Goal: Use online tool/utility: Utilize a website feature to perform a specific function

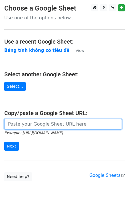
click at [24, 124] on input "url" at bounding box center [62, 124] width 117 height 11
type input "[URL][DOMAIN_NAME]"
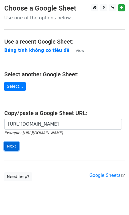
click at [13, 145] on input "Next" at bounding box center [11, 146] width 15 height 9
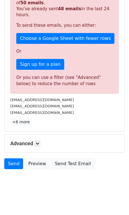
scroll to position [151, 0]
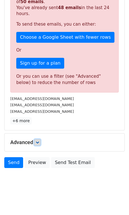
click at [37, 141] on icon at bounding box center [37, 142] width 3 height 3
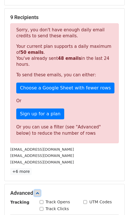
scroll to position [79, 0]
